Goal: Find specific page/section: Find specific page/section

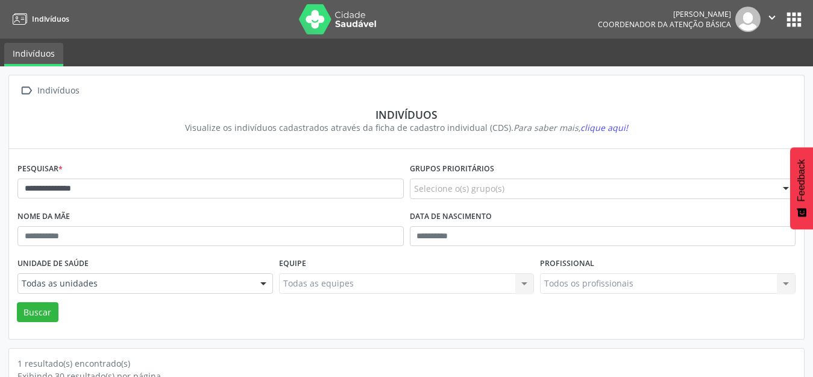
scroll to position [115, 0]
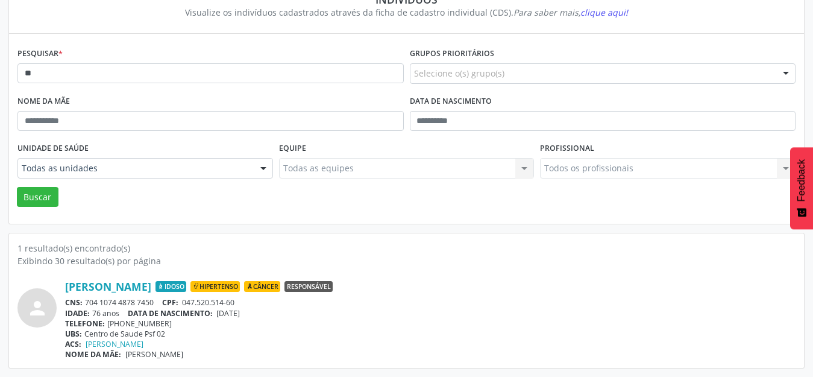
type input "*"
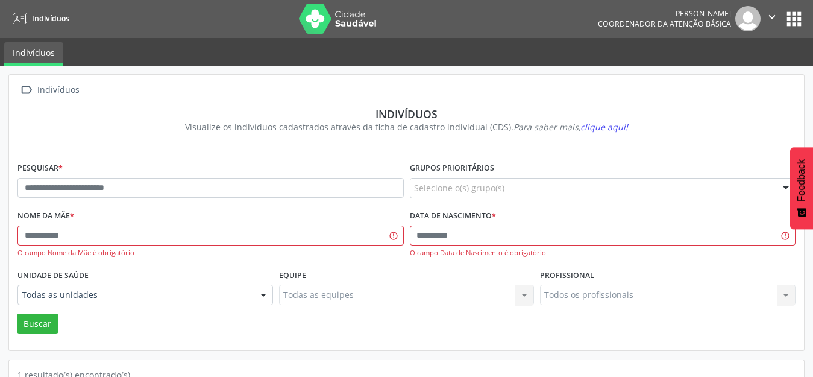
scroll to position [0, 0]
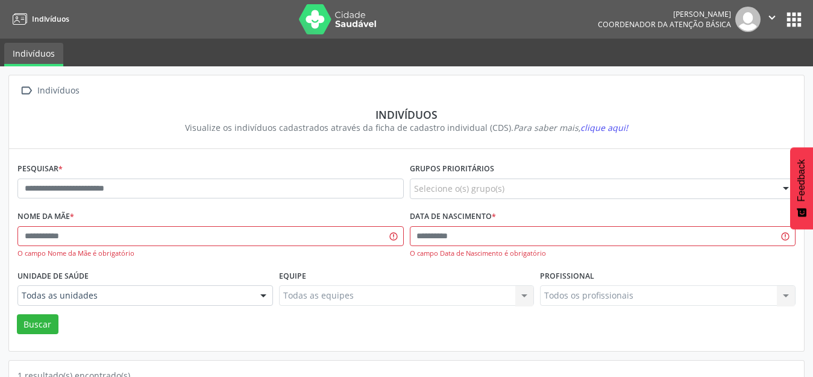
click at [788, 14] on button "apps" at bounding box center [793, 19] width 21 height 21
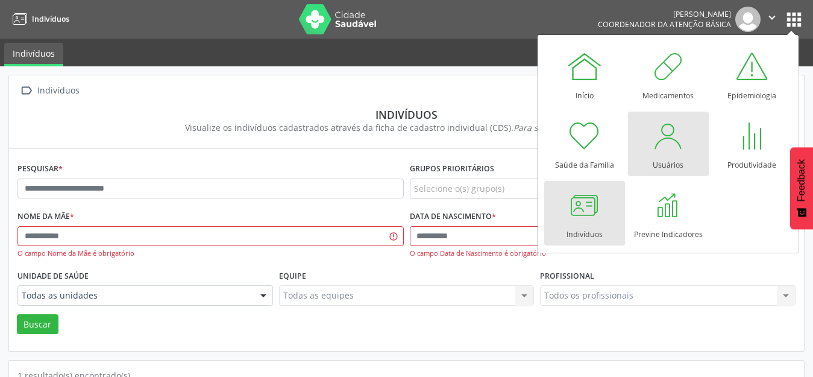
click at [668, 154] on div "Usuários" at bounding box center [668, 162] width 31 height 16
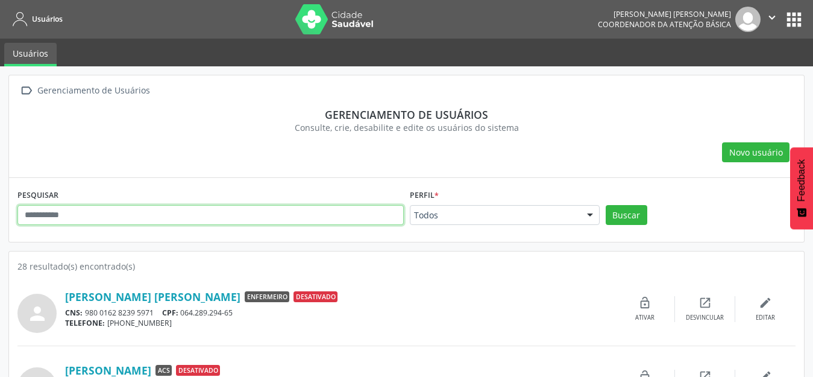
click at [89, 218] on input "text" at bounding box center [210, 215] width 386 height 20
type input "******"
click at [606, 205] on button "Buscar" at bounding box center [627, 215] width 42 height 20
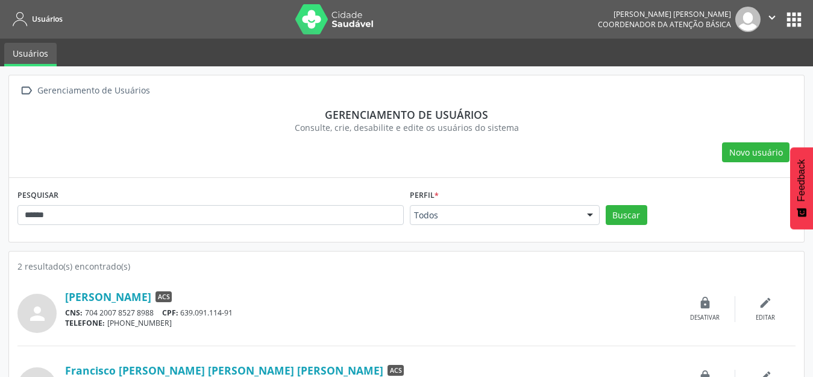
click at [792, 24] on button "apps" at bounding box center [793, 19] width 21 height 21
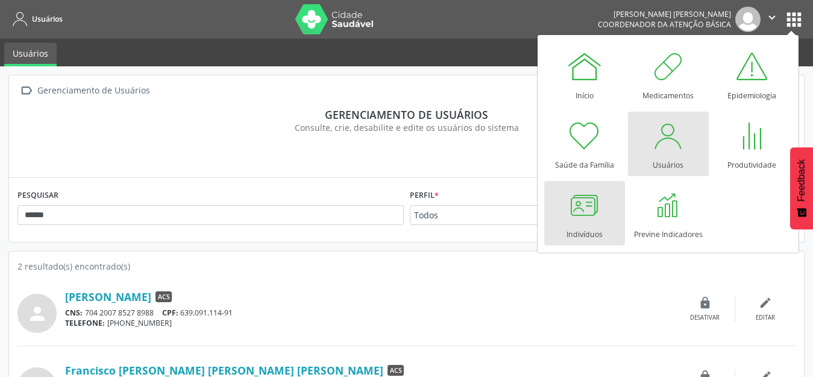
click at [574, 216] on div at bounding box center [584, 205] width 36 height 36
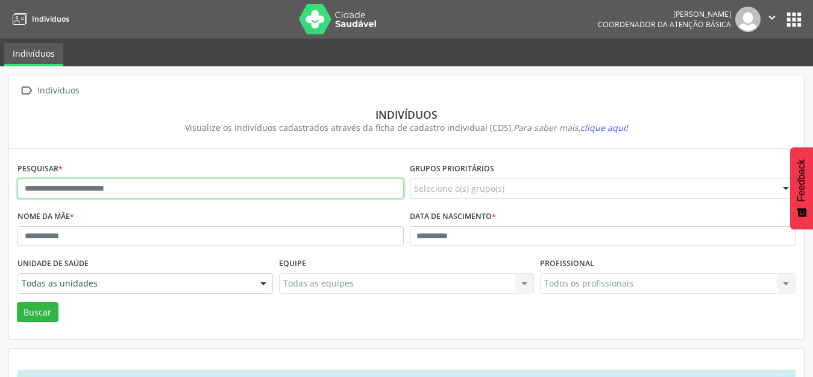
click at [134, 180] on input "text" at bounding box center [210, 188] width 386 height 20
type input "**********"
click at [17, 302] on button "Buscar" at bounding box center [38, 312] width 42 height 20
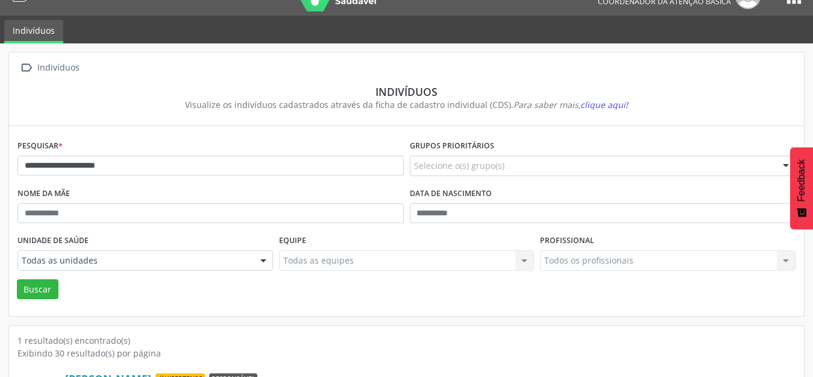
scroll to position [115, 0]
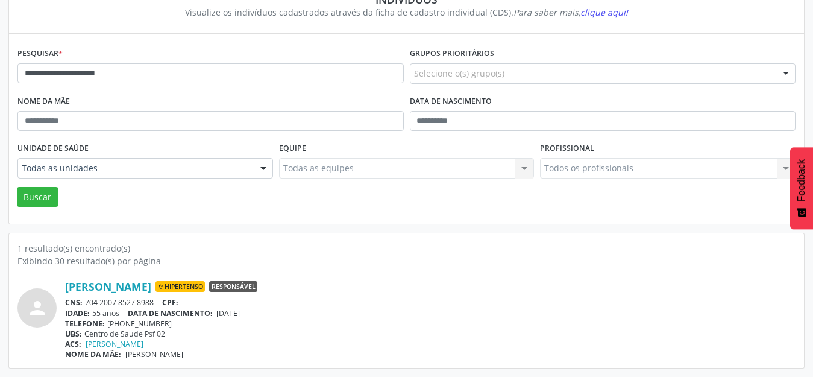
click at [506, 322] on div "TELEFONE: (83) 99685-4737" at bounding box center [430, 323] width 730 height 10
